Goal: Task Accomplishment & Management: Use online tool/utility

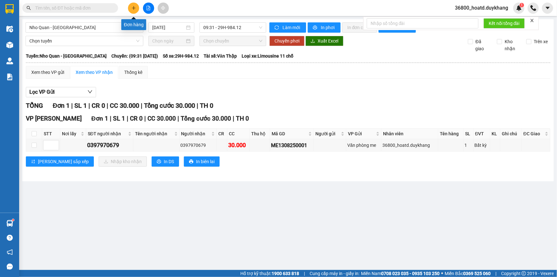
click at [133, 8] on icon "plus" at bounding box center [134, 8] width 4 height 0
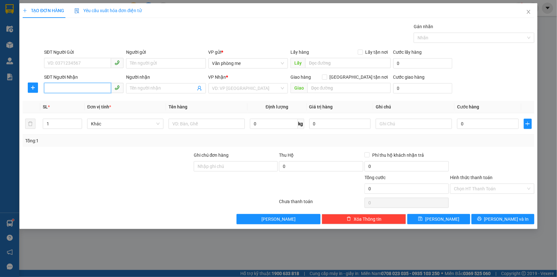
click at [88, 86] on input "SĐT Người Nhận" at bounding box center [77, 88] width 67 height 10
click at [87, 103] on div "0904830102 - [PERSON_NAME]" at bounding box center [84, 100] width 72 height 7
type input "0904830102"
type input "[PERSON_NAME]"
type input "0904830102"
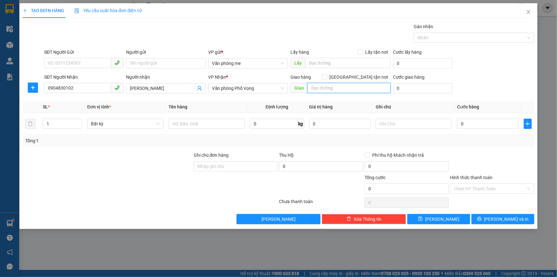
click at [323, 85] on input "text" at bounding box center [349, 88] width 83 height 10
type input "40000"
drag, startPoint x: 333, startPoint y: 87, endPoint x: 303, endPoint y: 88, distance: 29.8
click at [303, 88] on span "Giao 40000" at bounding box center [341, 88] width 100 height 10
paste input "40.00"
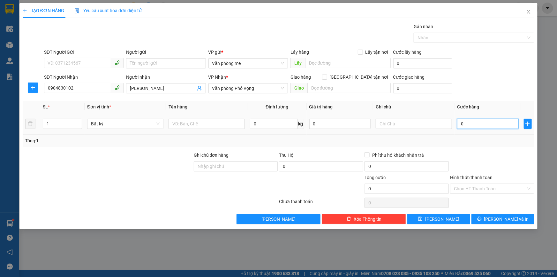
type input "40.000"
drag, startPoint x: 465, startPoint y: 188, endPoint x: 462, endPoint y: 195, distance: 7.4
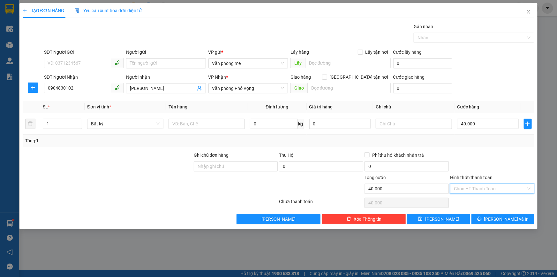
click at [463, 190] on input "Hình thức thanh toán" at bounding box center [490, 189] width 72 height 10
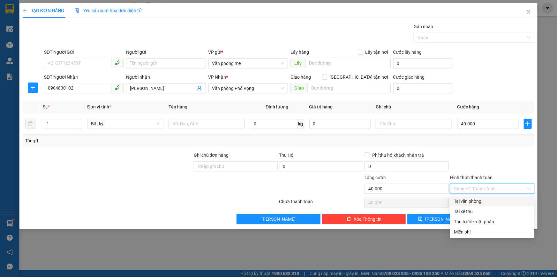
click at [464, 203] on div "Tại văn phòng" at bounding box center [492, 200] width 77 height 7
type input "0"
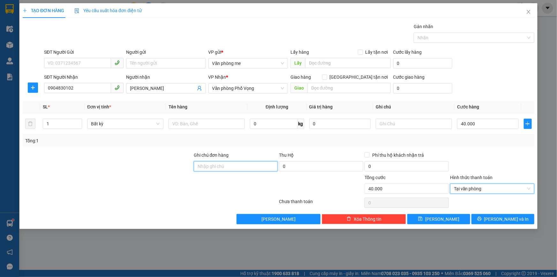
click at [249, 167] on input "Ghi chú đơn hàng" at bounding box center [236, 166] width 84 height 10
type input "ông luu cầm"
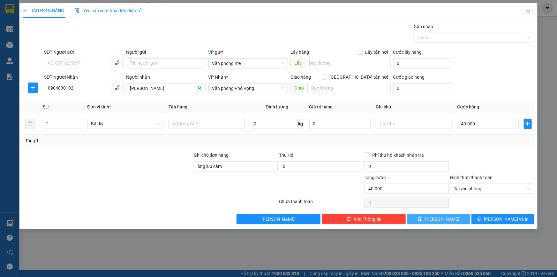
click at [428, 215] on button "[PERSON_NAME]" at bounding box center [439, 219] width 63 height 10
type input "0"
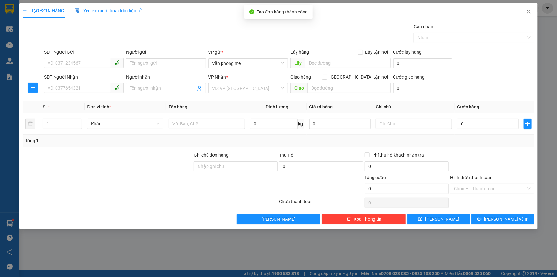
click at [527, 12] on icon "close" at bounding box center [528, 11] width 5 height 5
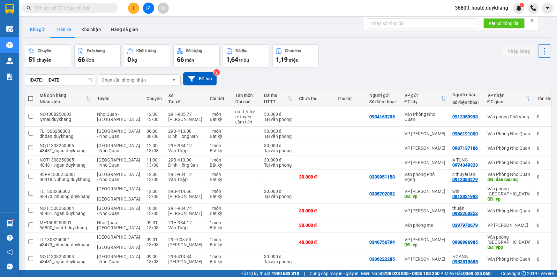
click at [39, 32] on button "Kho gửi" at bounding box center [38, 29] width 26 height 15
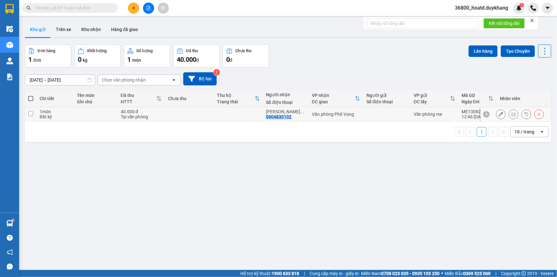
click at [31, 113] on input "checkbox" at bounding box center [30, 113] width 5 height 5
checkbox input "true"
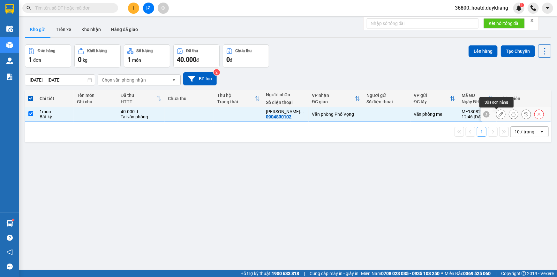
click at [499, 113] on icon at bounding box center [501, 114] width 4 height 4
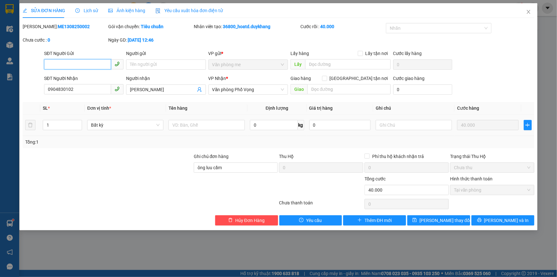
type input "0904830102"
type input "[PERSON_NAME]"
type input "ông luu cầm"
type input "40.000"
click at [529, 12] on icon "close" at bounding box center [529, 12] width 4 height 4
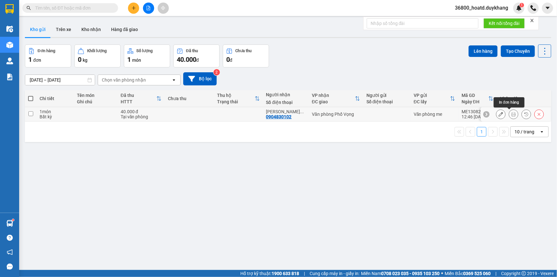
click at [499, 114] on icon at bounding box center [501, 114] width 4 height 4
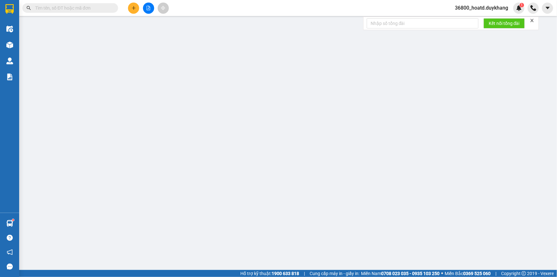
type input "0904830102"
type input "[PERSON_NAME]"
type input "ông luu cầm"
type input "40.000"
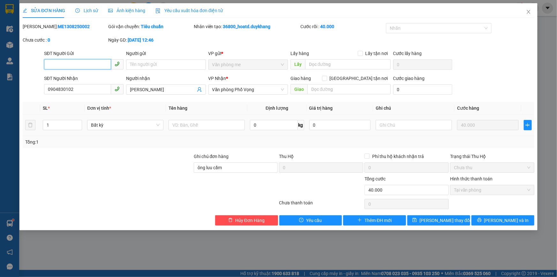
click at [232, 66] on span "Văn phòng me" at bounding box center [248, 65] width 72 height 10
click at [528, 13] on icon "close" at bounding box center [529, 12] width 4 height 4
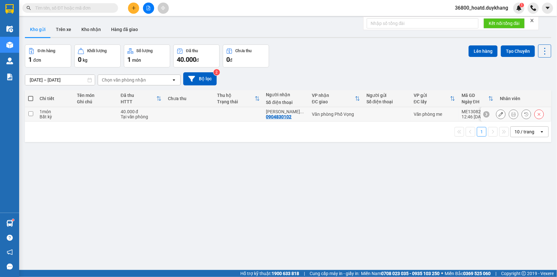
click at [30, 115] on input "checkbox" at bounding box center [30, 113] width 5 height 5
checkbox input "true"
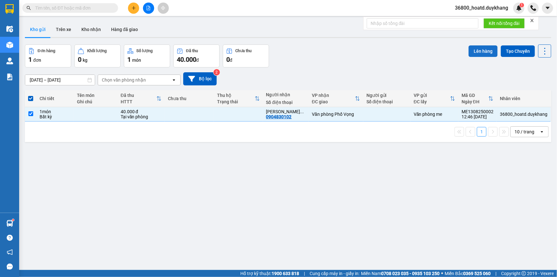
click at [474, 49] on button "Lên hàng" at bounding box center [483, 50] width 29 height 11
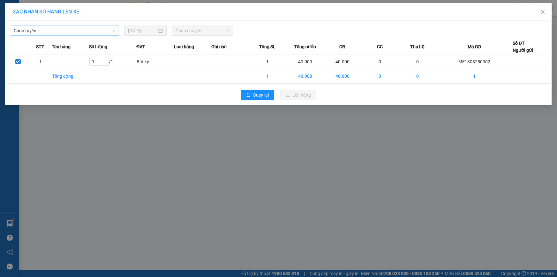
click at [97, 31] on span "Chọn tuyến" at bounding box center [65, 31] width 102 height 10
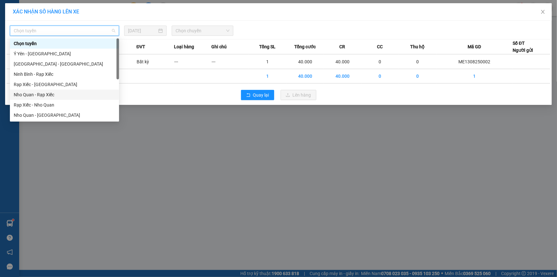
click at [67, 96] on div "Nho Quan - Rạp Xiếc" at bounding box center [65, 94] width 102 height 7
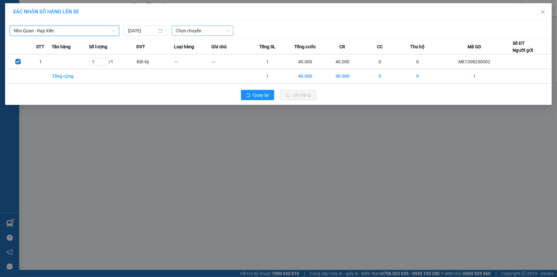
click at [192, 33] on span "Chọn chuyến" at bounding box center [203, 31] width 54 height 10
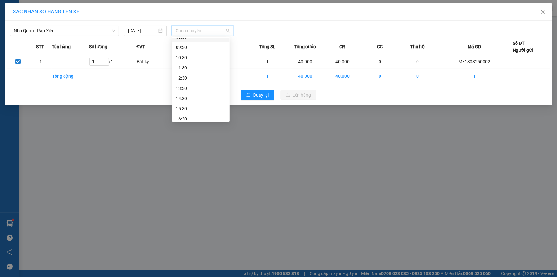
scroll to position [58, 0]
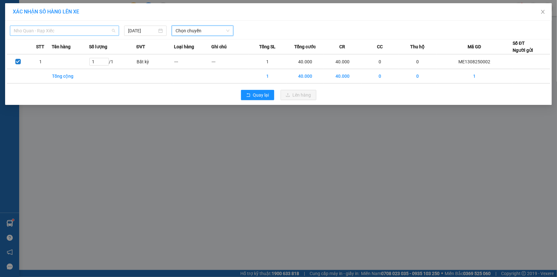
click at [62, 28] on span "Nho Quan - Rạp Xiếc" at bounding box center [65, 31] width 102 height 10
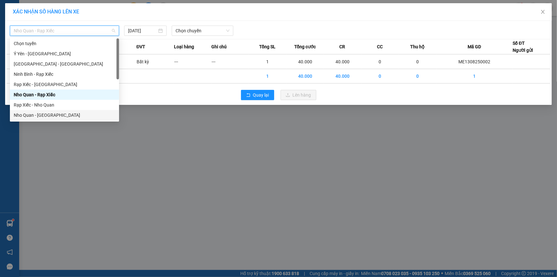
click at [28, 112] on div "Nho Quan - [GEOGRAPHIC_DATA]" at bounding box center [65, 114] width 102 height 7
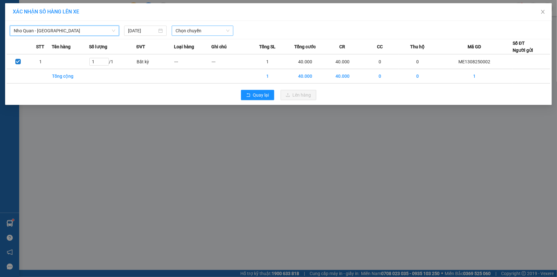
click at [199, 28] on span "Chọn chuyến" at bounding box center [203, 31] width 54 height 10
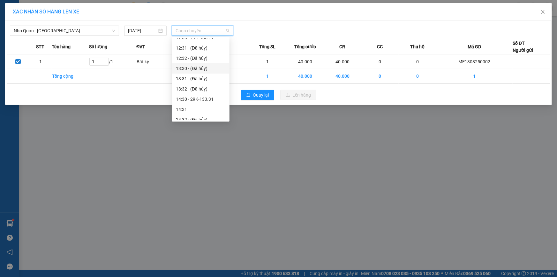
scroll to position [290, 0]
click at [208, 67] on div "14:30 - 29K-133.31" at bounding box center [201, 69] width 50 height 7
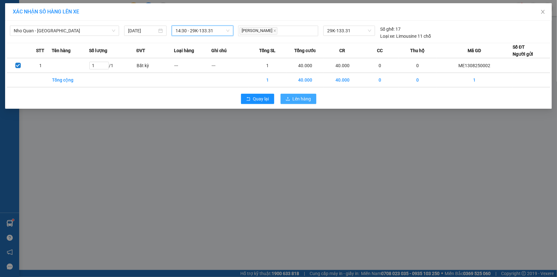
click at [295, 98] on span "Lên hàng" at bounding box center [302, 98] width 19 height 7
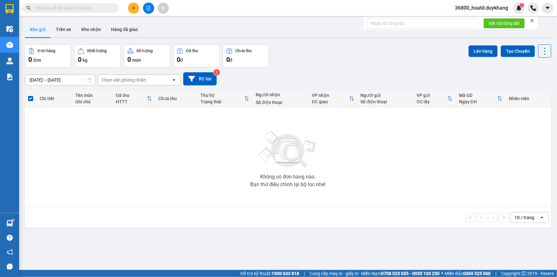
paste input "0966904430"
type input "0966904430"
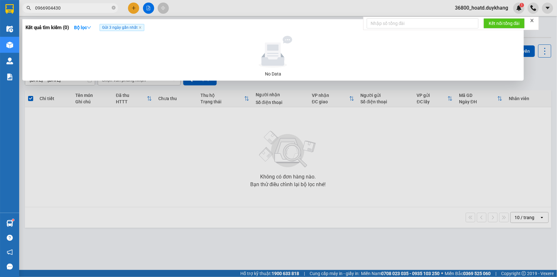
click at [113, 5] on span at bounding box center [114, 8] width 4 height 6
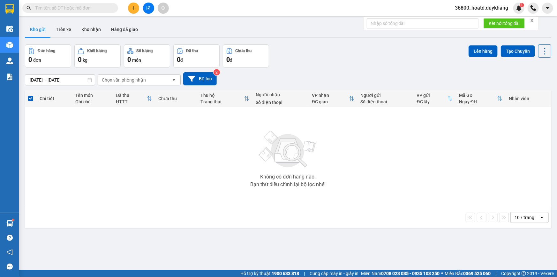
click at [95, 11] on span at bounding box center [70, 8] width 96 height 10
paste input "0966904430"
type input "0966904430"
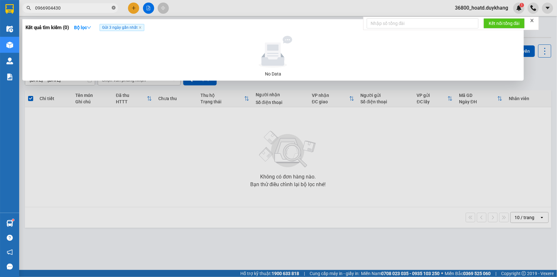
click at [115, 6] on icon "close-circle" at bounding box center [114, 8] width 4 height 4
